Goal: Information Seeking & Learning: Learn about a topic

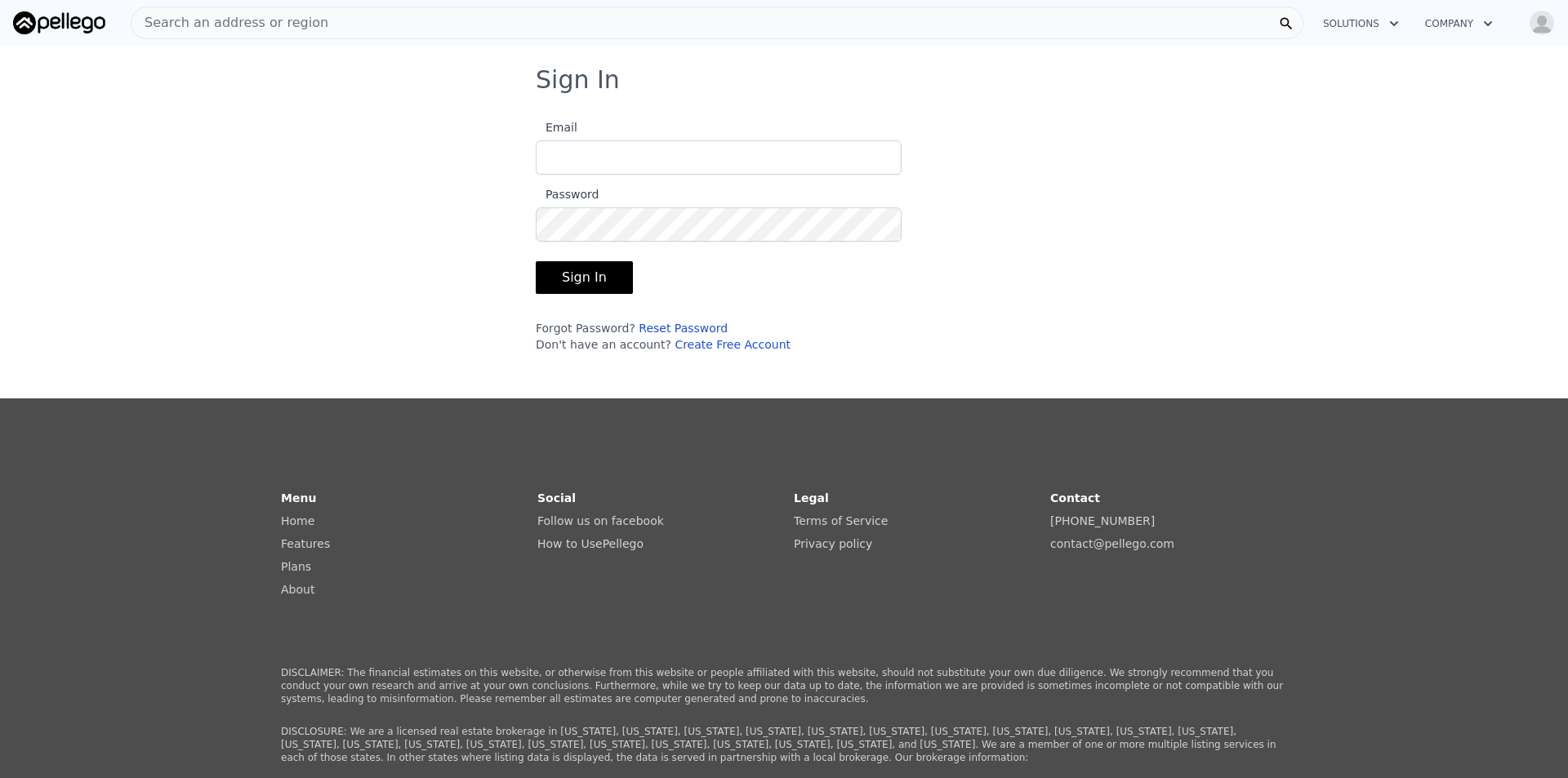
type input "[EMAIL_ADDRESS][DOMAIN_NAME]"
click at [568, 268] on button "Sign In" at bounding box center [585, 277] width 97 height 32
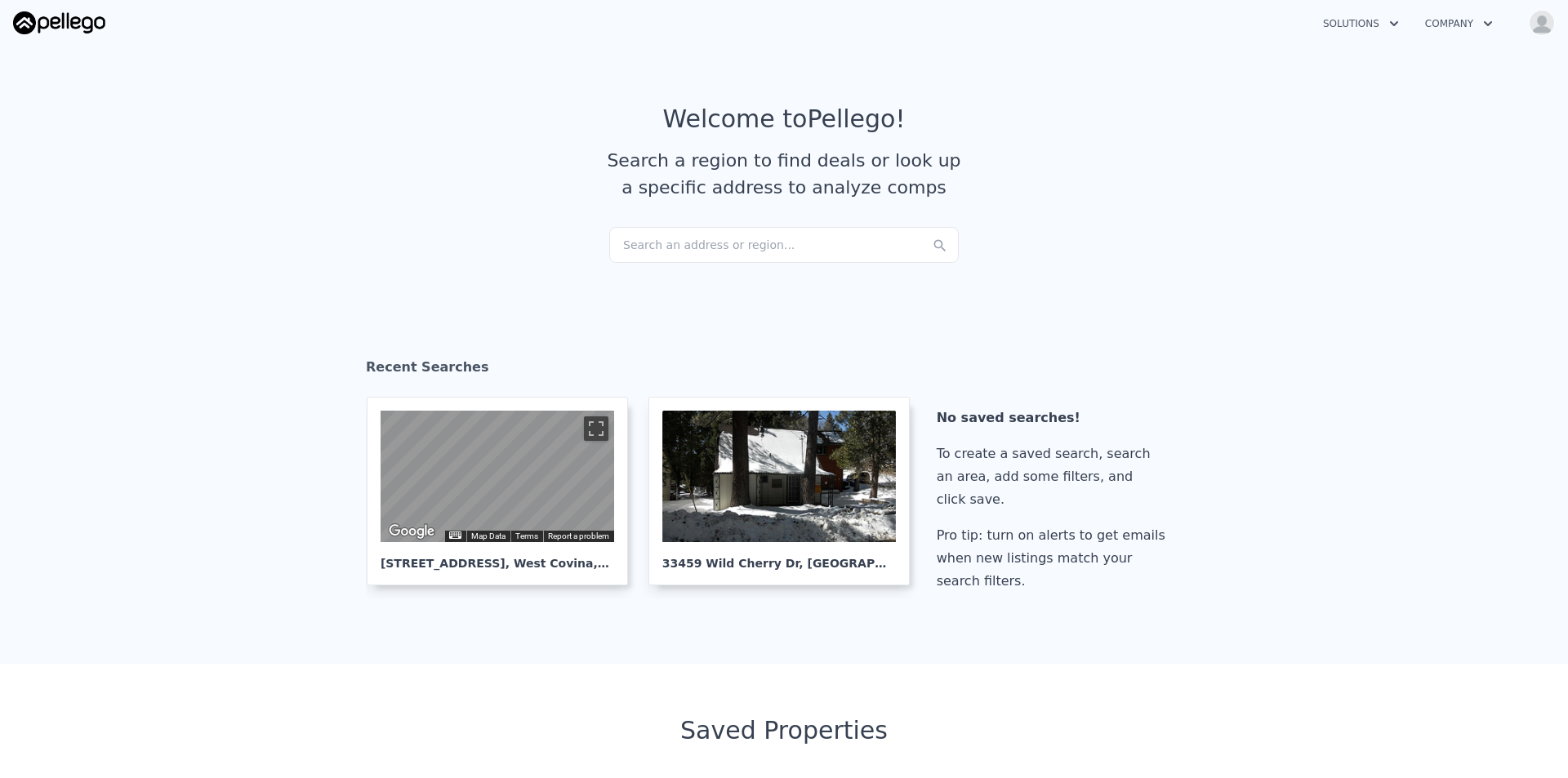
click at [662, 236] on div "Search an address or region..." at bounding box center [784, 245] width 349 height 36
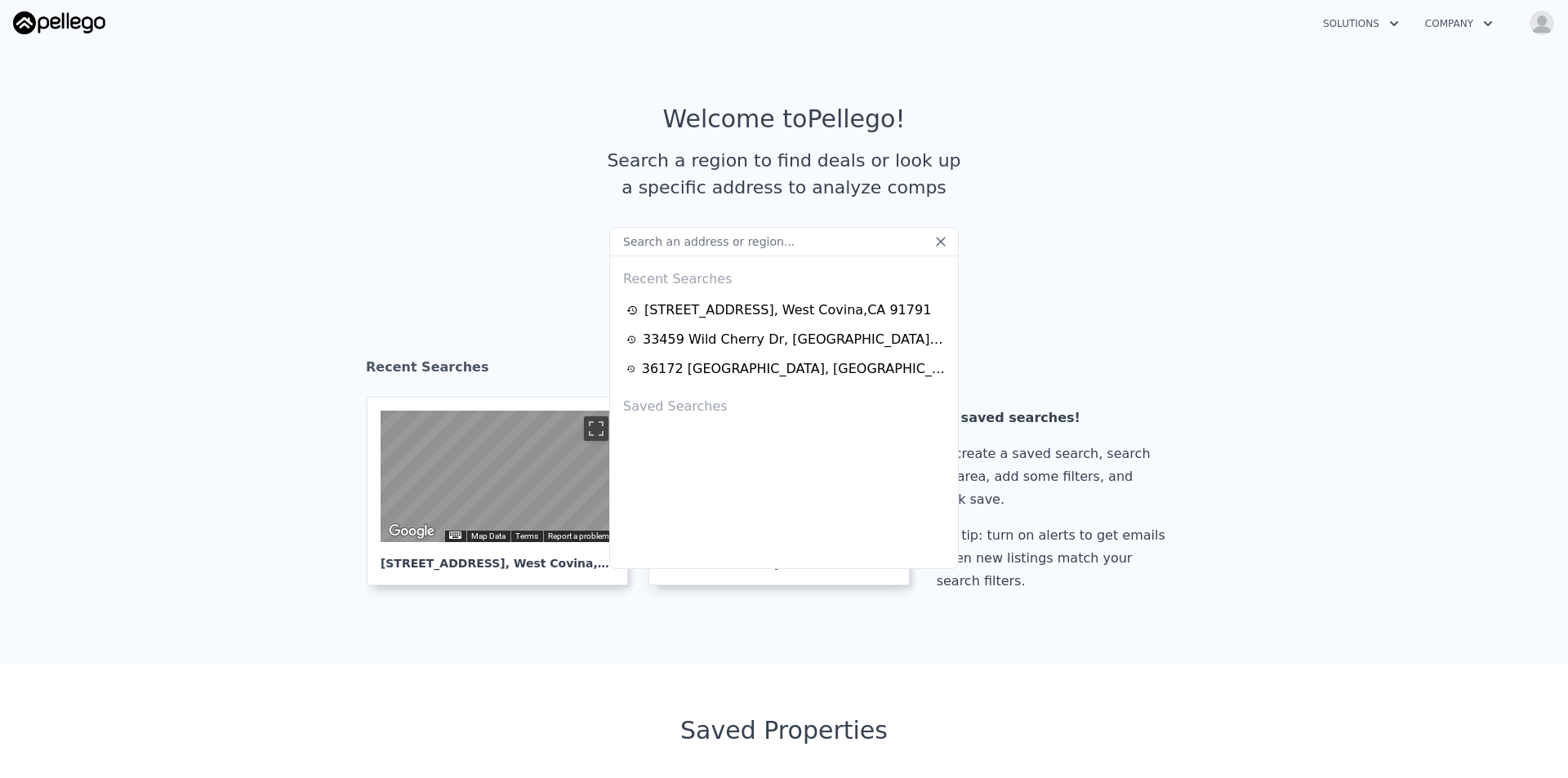
click at [765, 241] on input "text" at bounding box center [784, 241] width 349 height 29
paste input "[STREET_ADDRESS]"
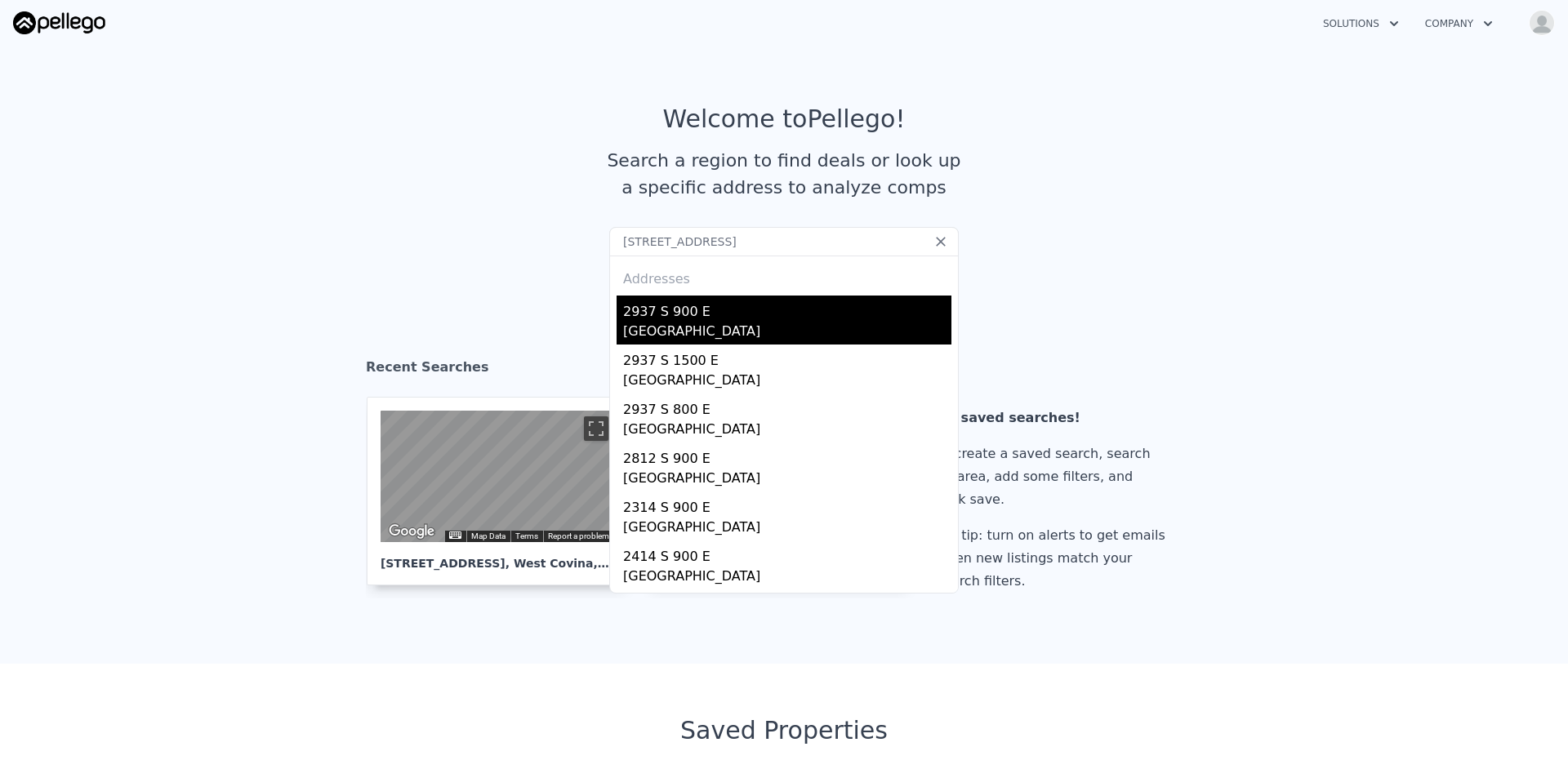
type input "[STREET_ADDRESS]"
click at [731, 324] on div "[GEOGRAPHIC_DATA]" at bounding box center [787, 333] width 329 height 23
